Goal: Information Seeking & Learning: Learn about a topic

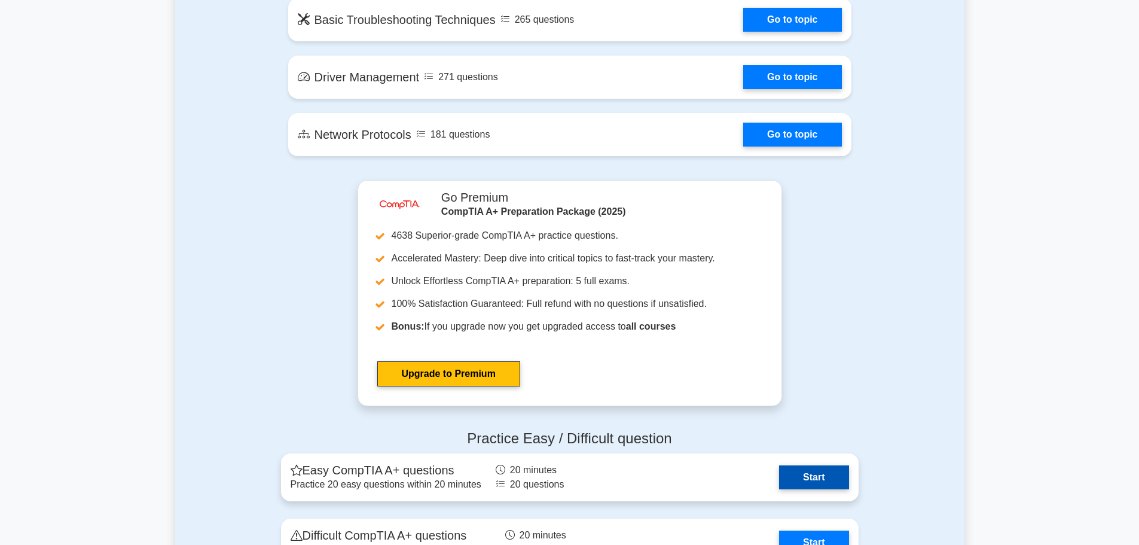
scroll to position [2153, 0]
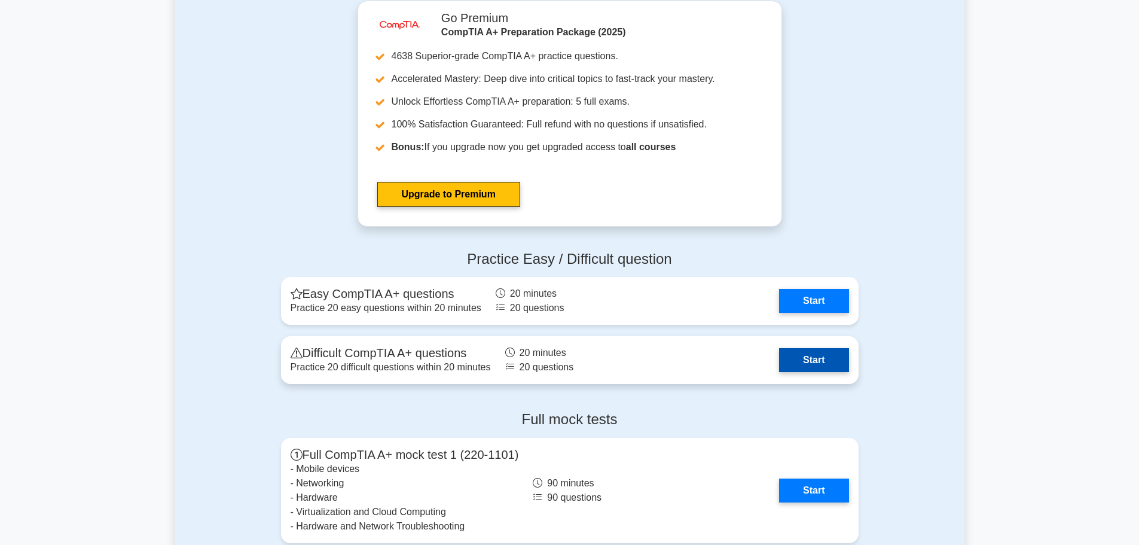
click at [796, 370] on link "Start" at bounding box center [813, 360] width 69 height 24
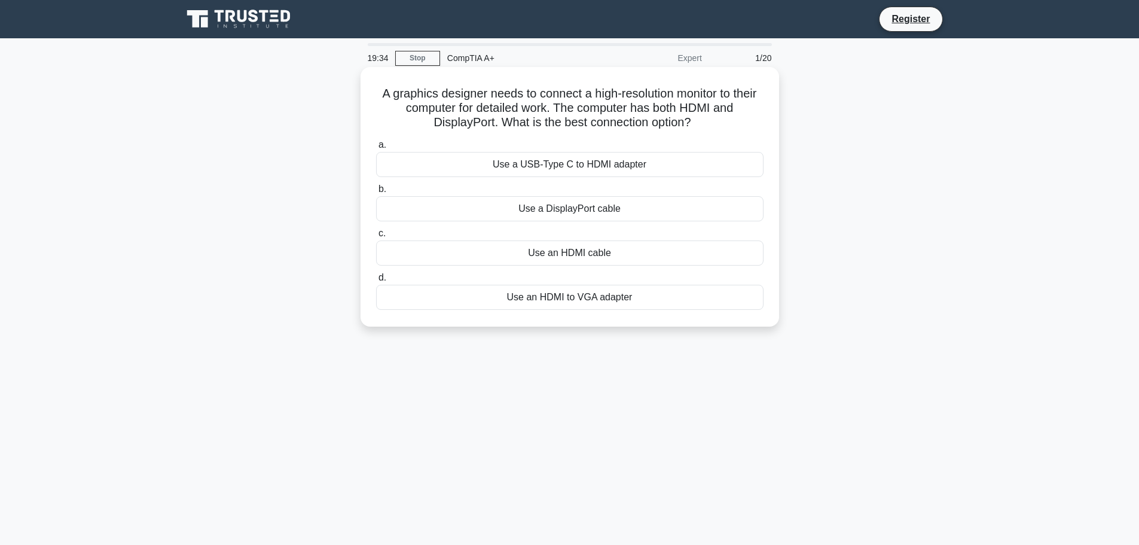
click at [611, 257] on div "Use an HDMI cable" at bounding box center [569, 252] width 387 height 25
click at [376, 237] on input "c. Use an HDMI cable" at bounding box center [376, 234] width 0 height 8
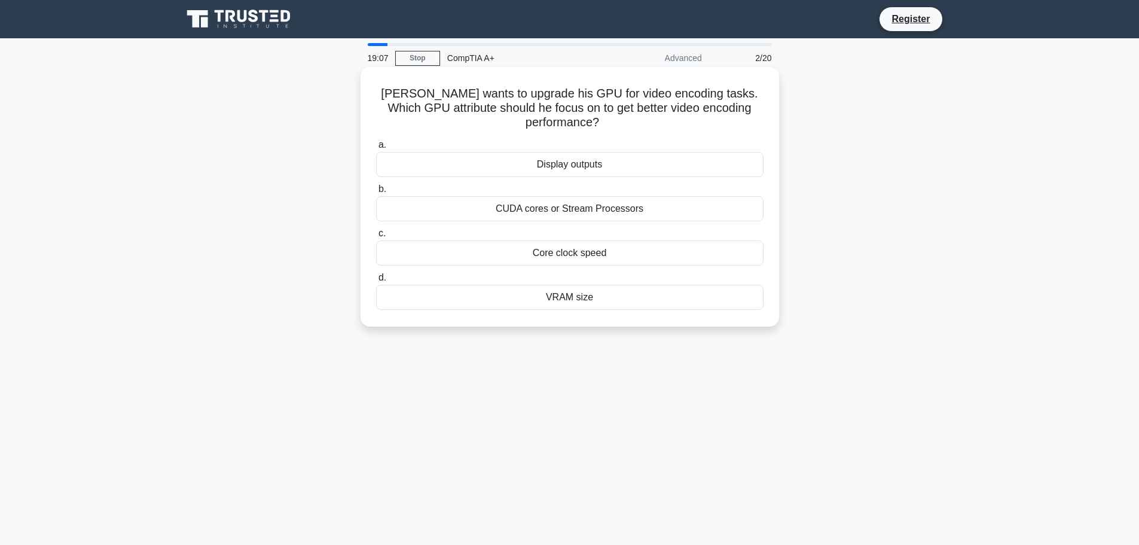
click at [616, 254] on div "Core clock speed" at bounding box center [569, 252] width 387 height 25
click at [376, 237] on input "c. Core clock speed" at bounding box center [376, 234] width 0 height 8
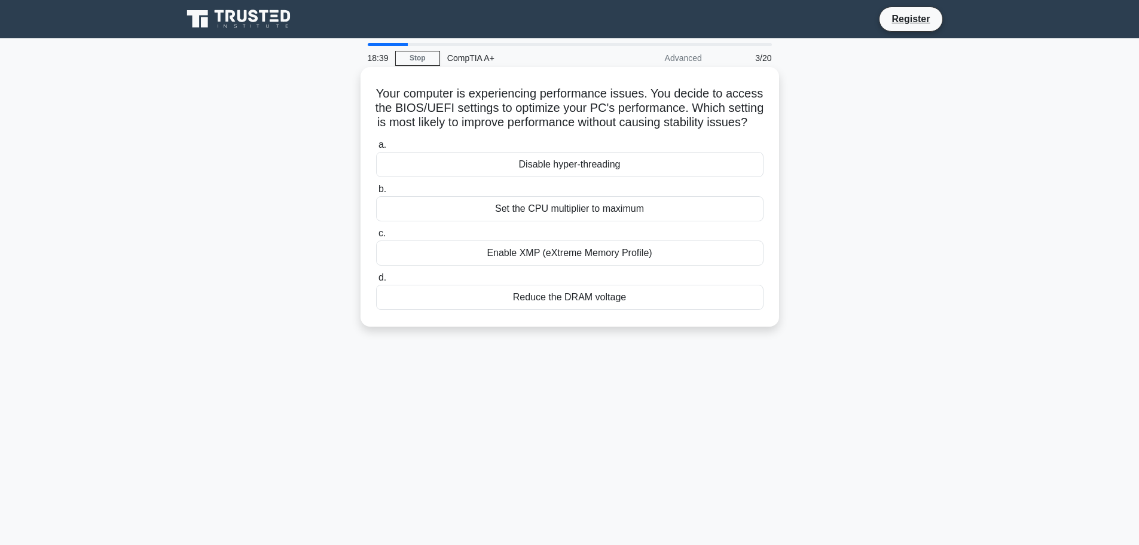
click at [617, 265] on div "Enable XMP (eXtreme Memory Profile)" at bounding box center [569, 252] width 387 height 25
click at [376, 237] on input "c. Enable XMP (eXtreme Memory Profile)" at bounding box center [376, 234] width 0 height 8
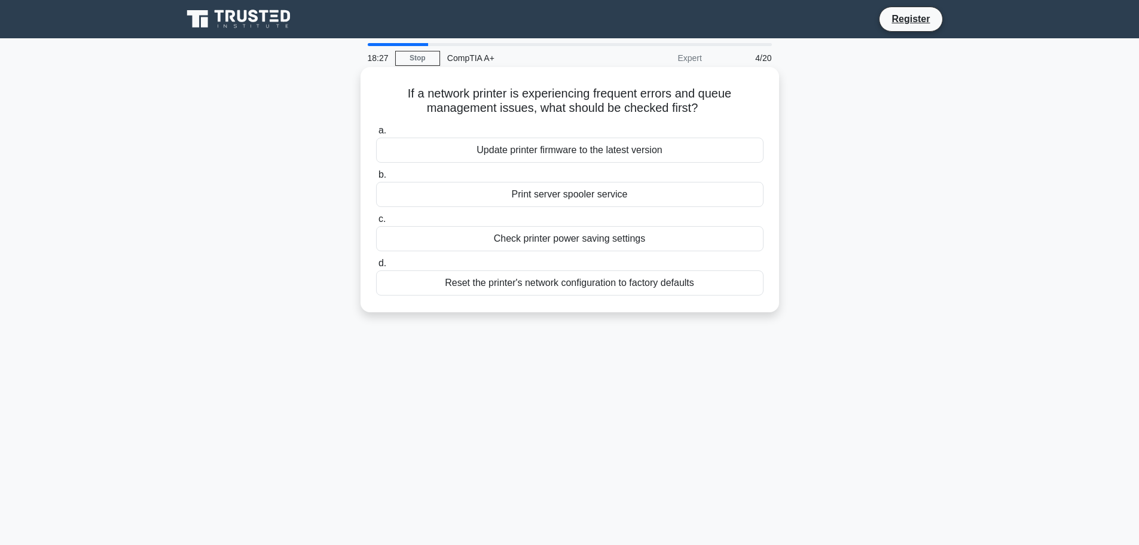
click at [522, 199] on div "Print server spooler service" at bounding box center [569, 194] width 387 height 25
click at [376, 179] on input "b. Print server spooler service" at bounding box center [376, 175] width 0 height 8
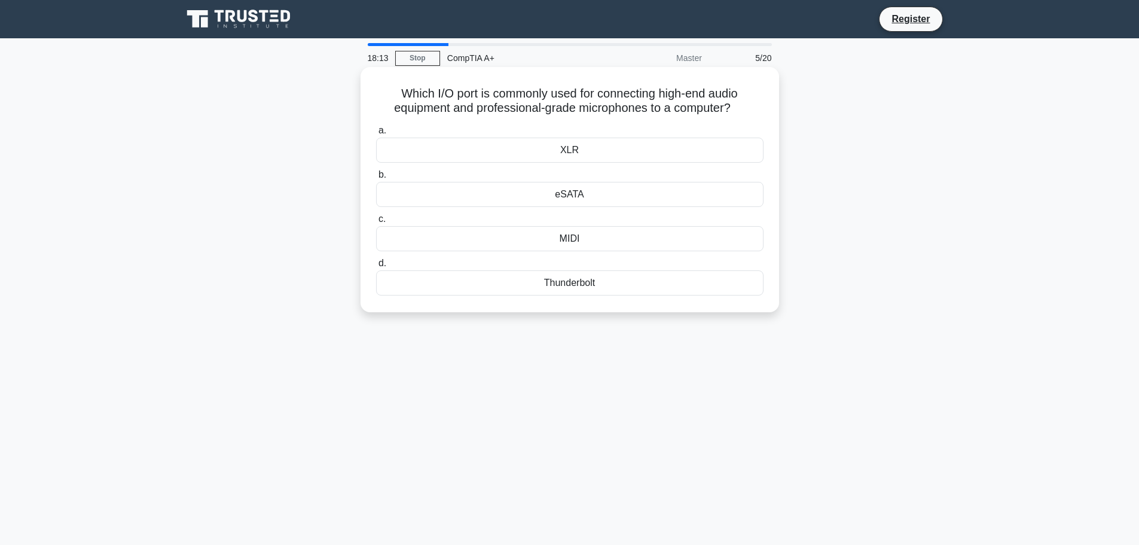
click at [511, 288] on div "Thunderbolt" at bounding box center [569, 282] width 387 height 25
click at [376, 267] on input "d. Thunderbolt" at bounding box center [376, 264] width 0 height 8
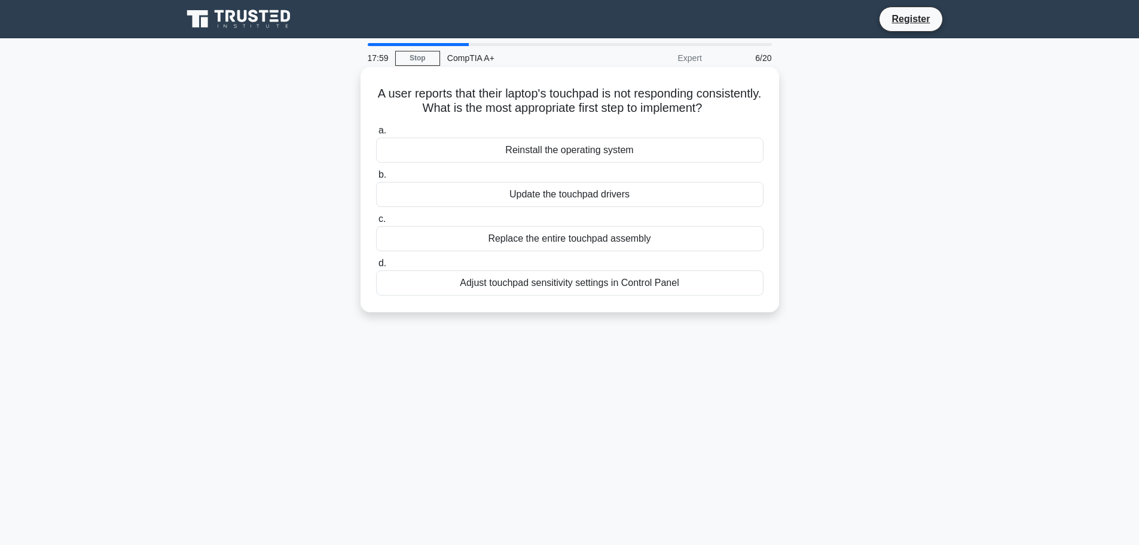
click at [523, 197] on div "Update the touchpad drivers" at bounding box center [569, 194] width 387 height 25
click at [376, 179] on input "b. Update the touchpad drivers" at bounding box center [376, 175] width 0 height 8
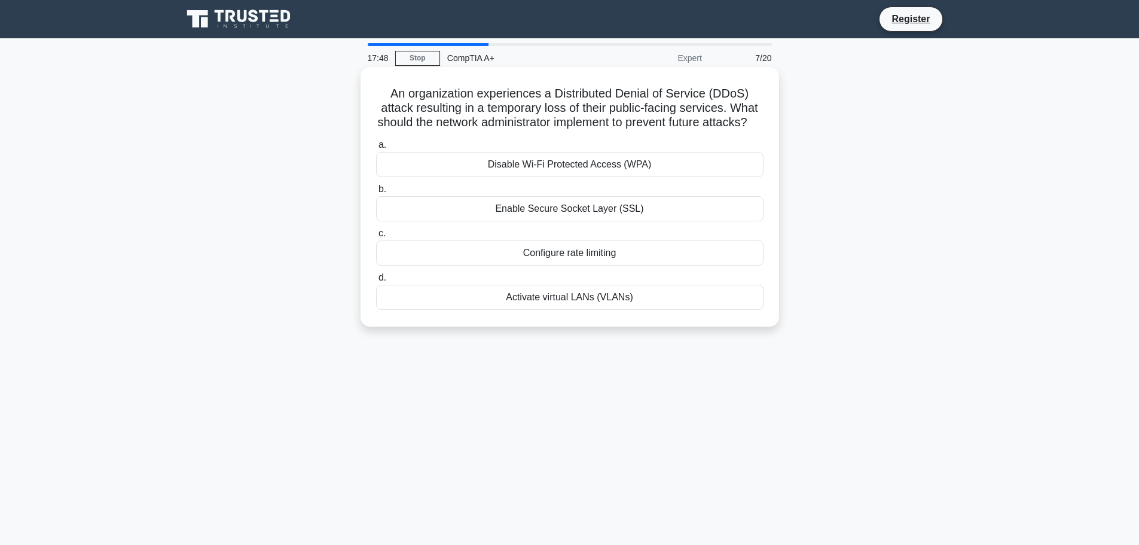
click at [561, 221] on div "Enable Secure Socket Layer (SSL)" at bounding box center [569, 208] width 387 height 25
click at [376, 193] on input "b. Enable Secure Socket Layer (SSL)" at bounding box center [376, 189] width 0 height 8
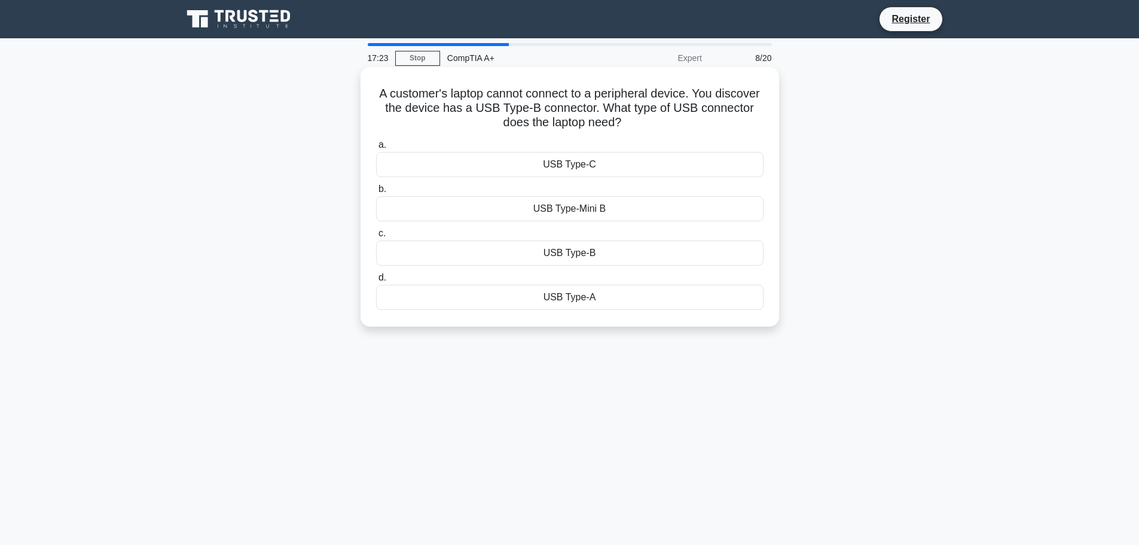
click at [565, 258] on div "USB Type-B" at bounding box center [569, 252] width 387 height 25
click at [376, 237] on input "c. USB Type-B" at bounding box center [376, 234] width 0 height 8
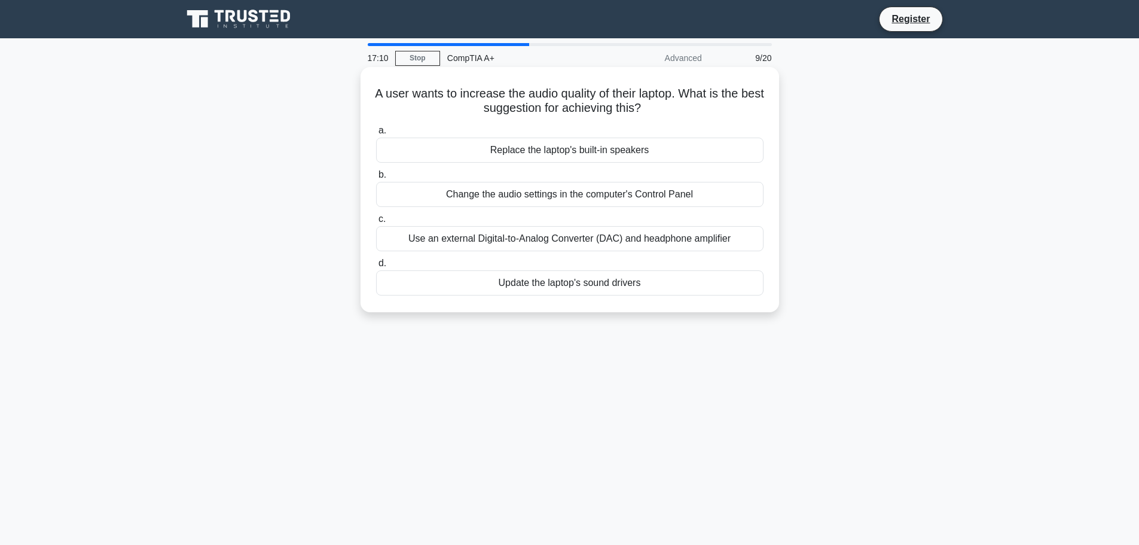
click at [617, 243] on div "Use an external Digital-to-Analog Converter (DAC) and headphone amplifier" at bounding box center [569, 238] width 387 height 25
click at [376, 223] on input "c. Use an external Digital-to-Analog Converter (DAC) and headphone amplifier" at bounding box center [376, 219] width 0 height 8
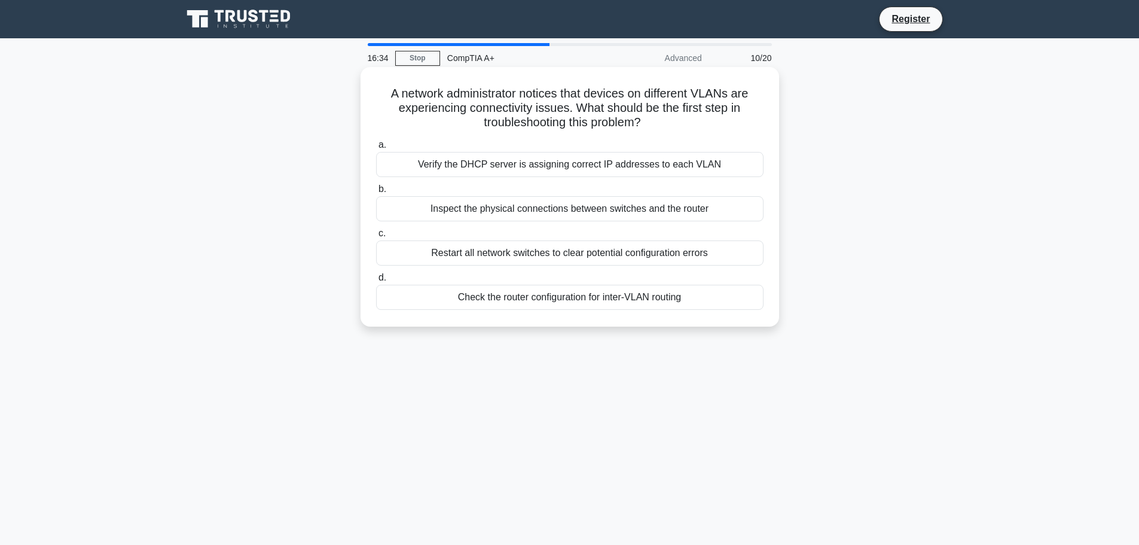
click at [567, 160] on div "Verify the DHCP server is assigning correct IP addresses to each VLAN" at bounding box center [569, 164] width 387 height 25
click at [376, 149] on input "a. Verify the DHCP server is assigning correct IP addresses to each VLAN" at bounding box center [376, 145] width 0 height 8
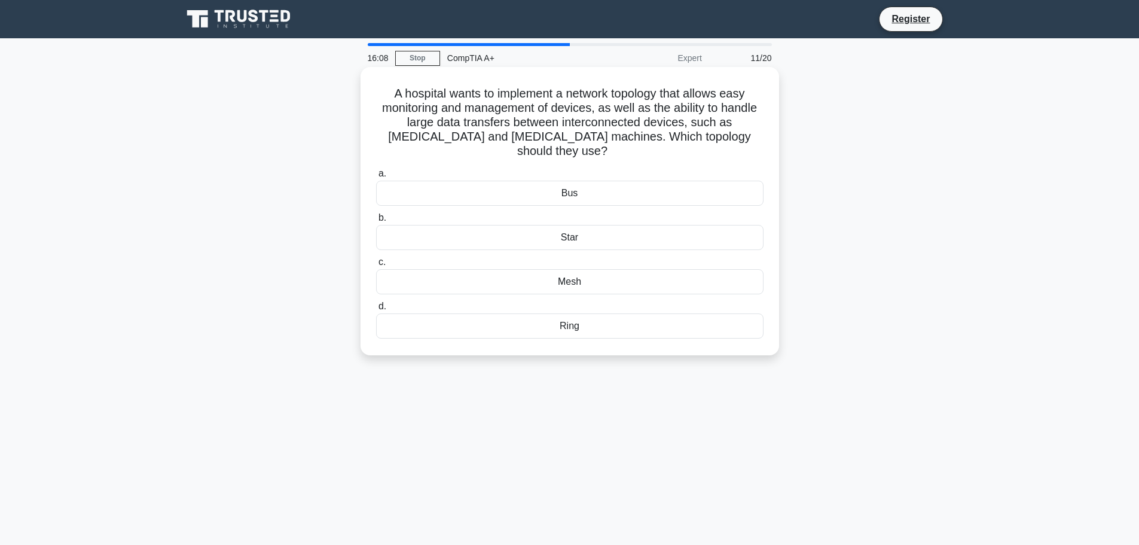
click at [525, 188] on div "Bus" at bounding box center [569, 193] width 387 height 25
click at [376, 178] on input "a. Bus" at bounding box center [376, 174] width 0 height 8
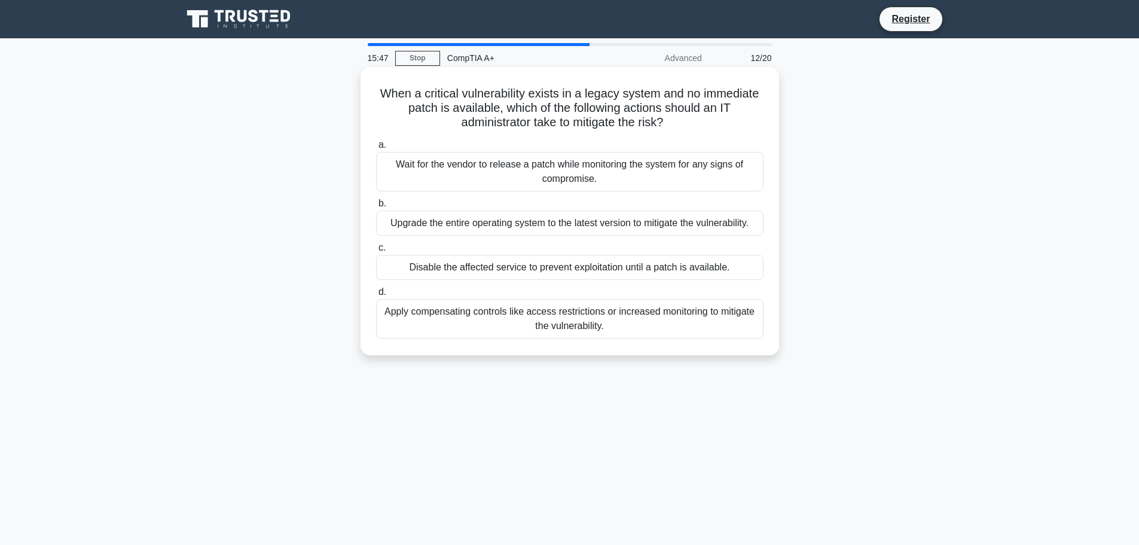
click at [621, 274] on div "Disable the affected service to prevent exploitation until a patch is available." at bounding box center [569, 267] width 387 height 25
click at [376, 252] on input "c. Disable the affected service to prevent exploitation until a patch is availa…" at bounding box center [376, 248] width 0 height 8
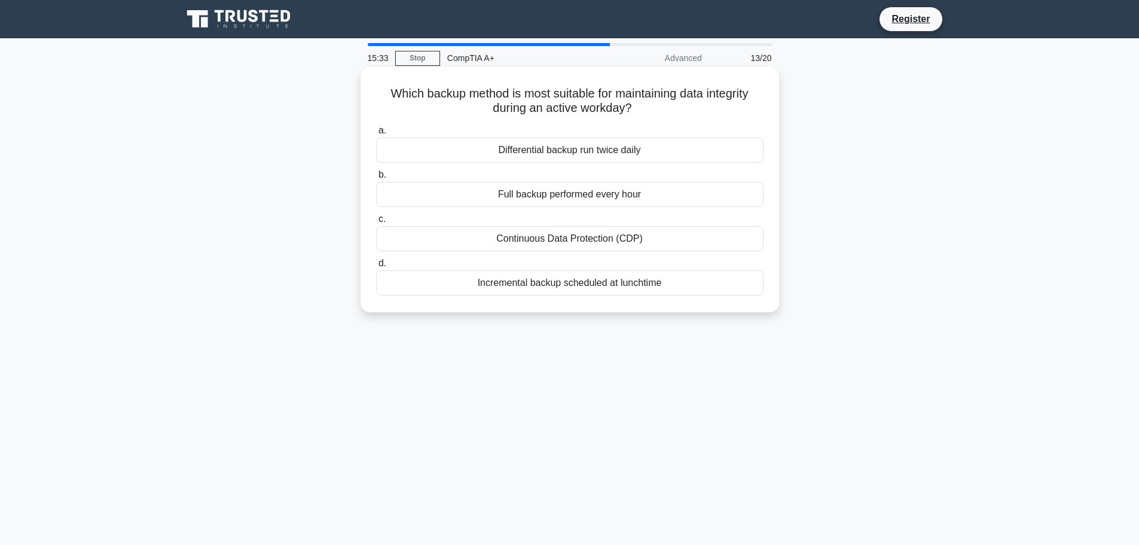
click at [612, 194] on div "Full backup performed every hour" at bounding box center [569, 194] width 387 height 25
click at [376, 179] on input "b. Full backup performed every hour" at bounding box center [376, 175] width 0 height 8
click at [600, 243] on div "Magnetic platters" at bounding box center [569, 238] width 387 height 25
click at [376, 223] on input "c. Magnetic platters" at bounding box center [376, 219] width 0 height 8
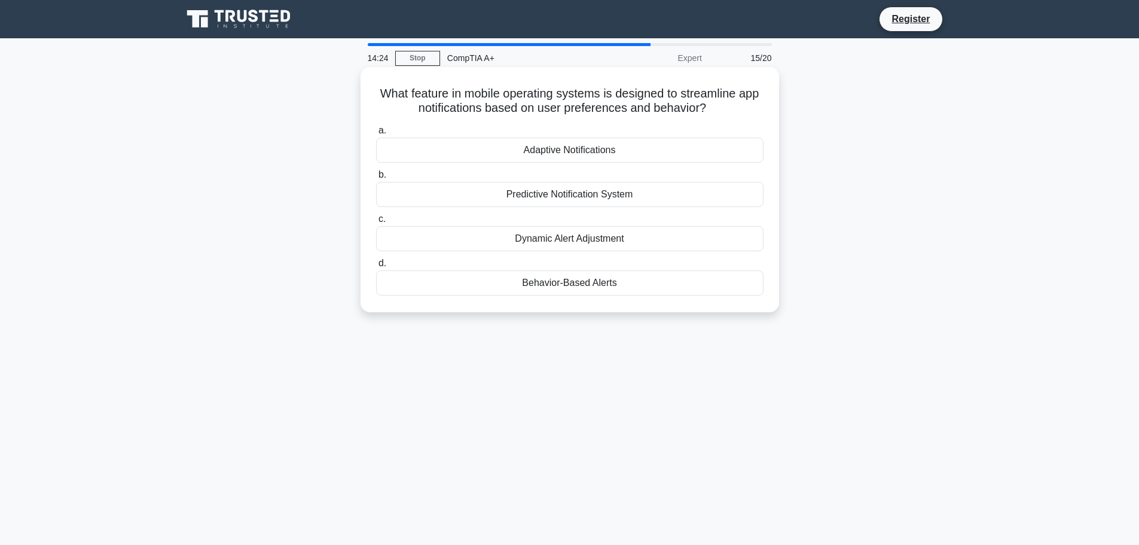
click at [648, 287] on div "Behavior-Based Alerts" at bounding box center [569, 282] width 387 height 25
click at [376, 267] on input "d. Behavior-Based Alerts" at bounding box center [376, 264] width 0 height 8
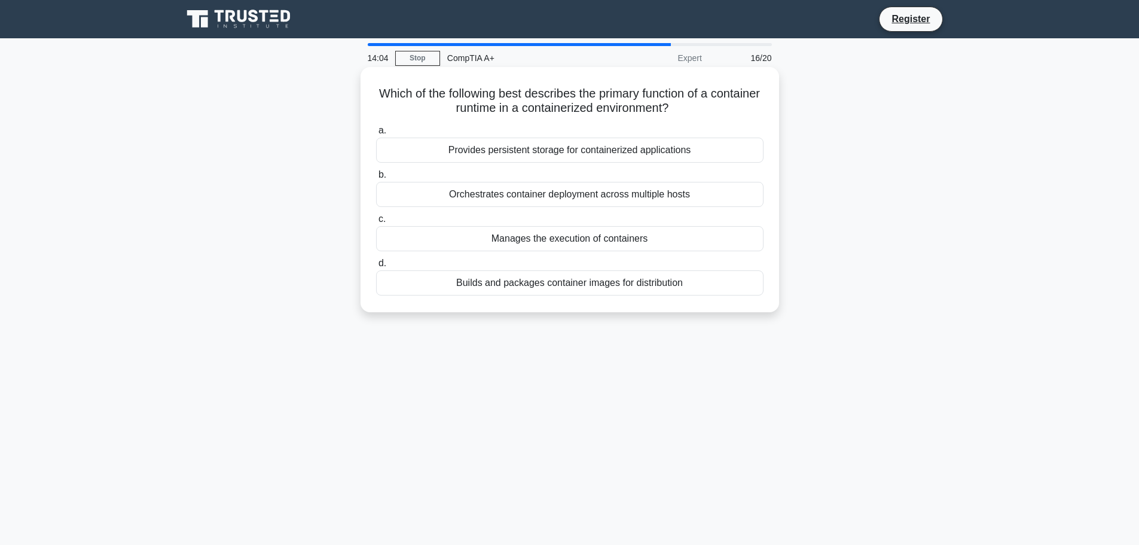
click at [685, 152] on div "Provides persistent storage for containerized applications" at bounding box center [569, 150] width 387 height 25
click at [376, 135] on input "a. Provides persistent storage for containerized applications" at bounding box center [376, 131] width 0 height 8
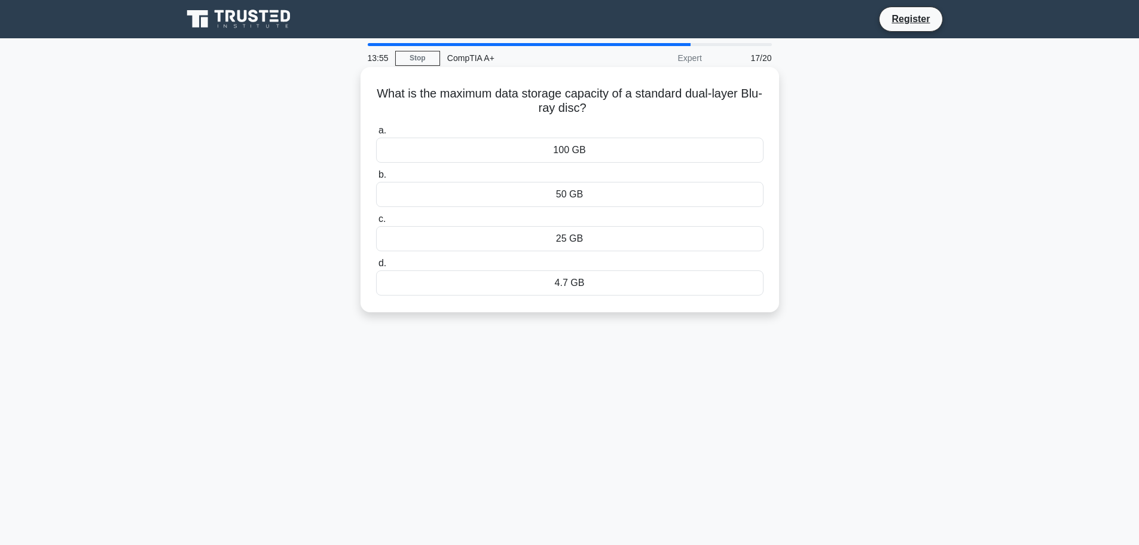
click at [637, 295] on div "4.7 GB" at bounding box center [569, 282] width 387 height 25
click at [376, 267] on input "d. 4.7 GB" at bounding box center [376, 264] width 0 height 8
click at [655, 285] on div "USB 2.0" at bounding box center [569, 282] width 387 height 25
click at [376, 267] on input "d. USB 2.0" at bounding box center [376, 264] width 0 height 8
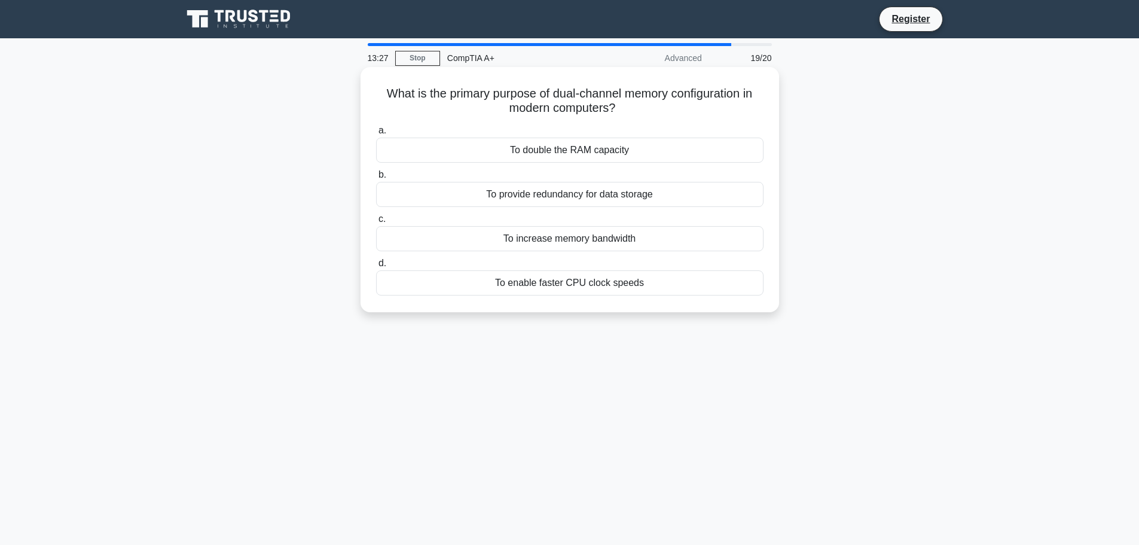
click at [606, 203] on div "To provide redundancy for data storage" at bounding box center [569, 194] width 387 height 25
click at [376, 179] on input "b. To provide redundancy for data storage" at bounding box center [376, 175] width 0 height 8
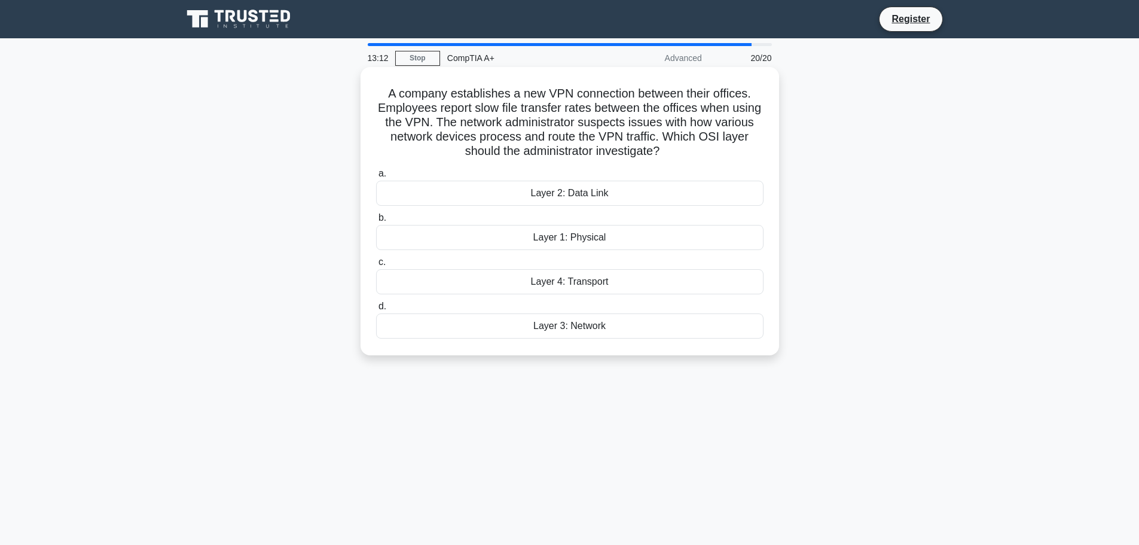
click at [668, 277] on div "Layer 4: Transport" at bounding box center [569, 281] width 387 height 25
click at [376, 266] on input "c. Layer 4: Transport" at bounding box center [376, 262] width 0 height 8
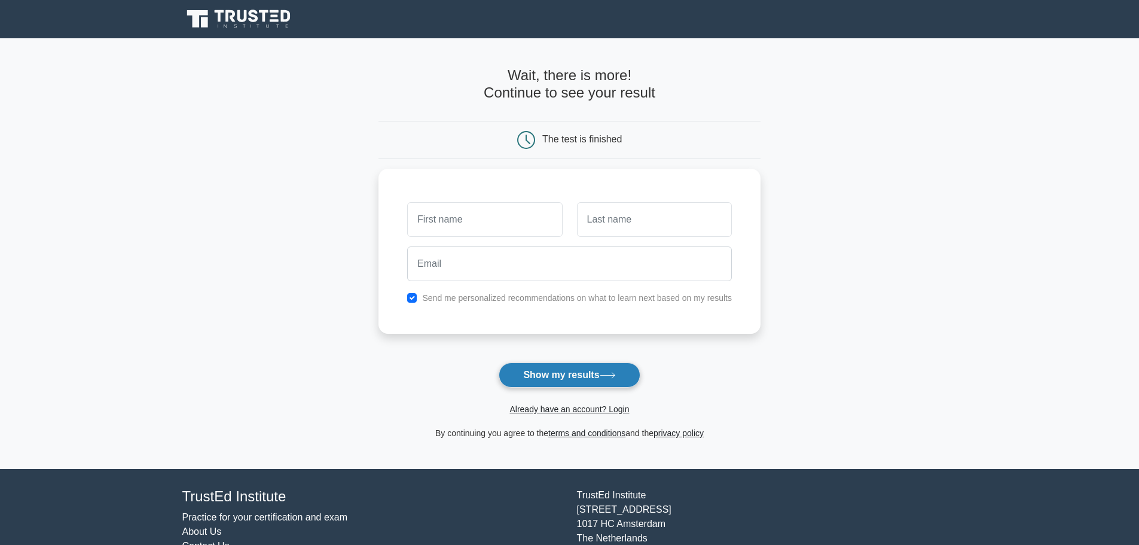
click at [636, 377] on button "Show my results" at bounding box center [569, 374] width 141 height 25
